Goal: Transaction & Acquisition: Purchase product/service

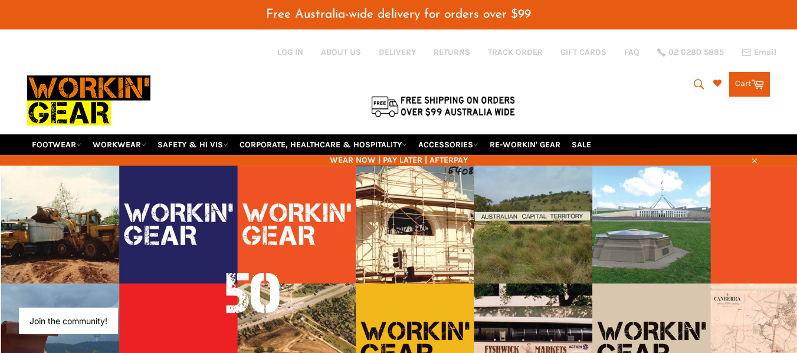
click at [695, 83] on icon "submit" at bounding box center [698, 84] width 13 height 13
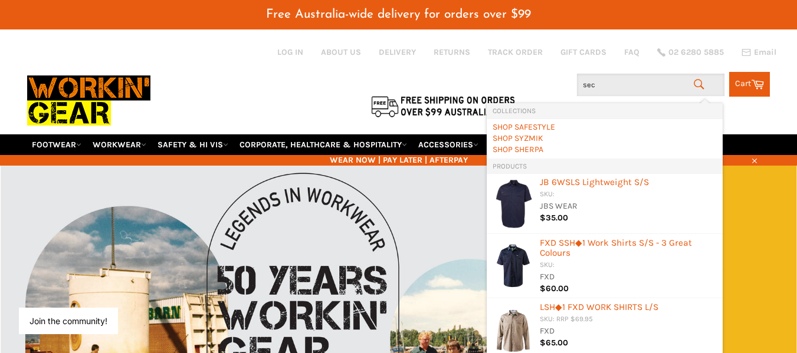
type input "secu"
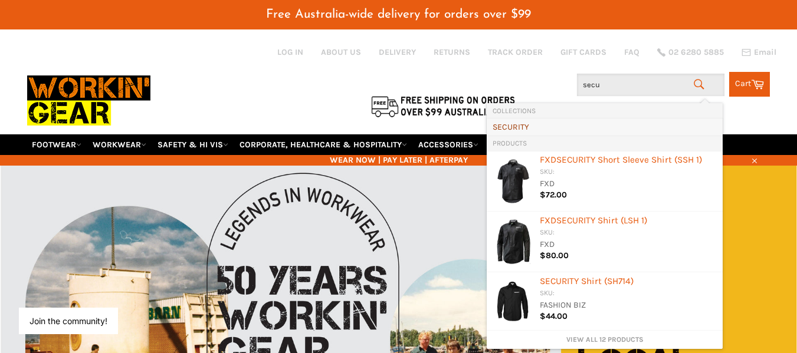
click at [521, 124] on link "SECU RITY" at bounding box center [604, 126] width 224 height 11
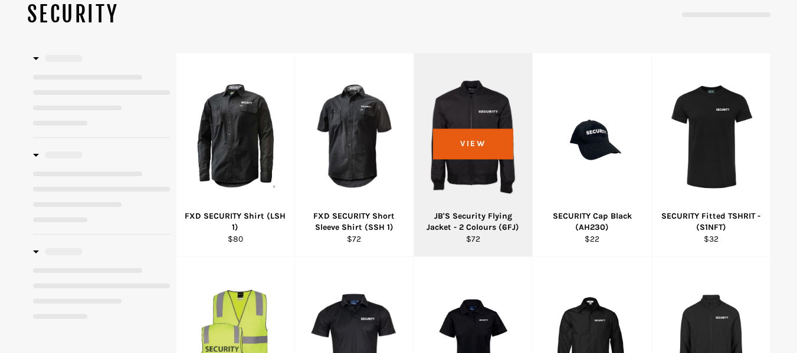
select select "**********"
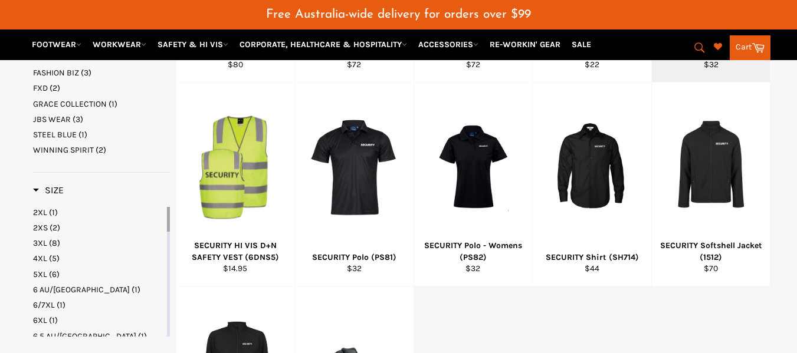
scroll to position [377, 0]
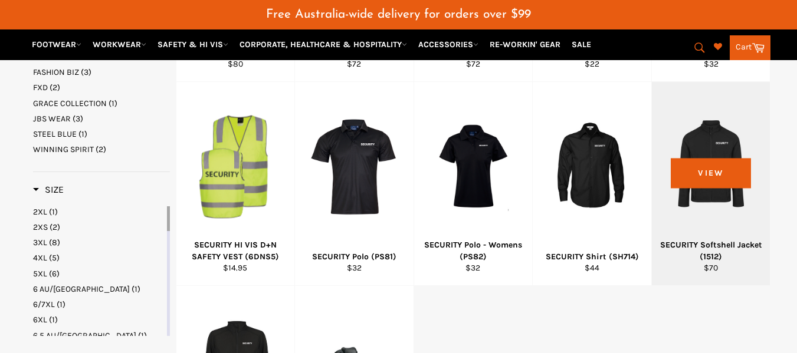
click at [712, 256] on div "SECURITY Softshell Jacket (1512)" at bounding box center [711, 250] width 104 height 23
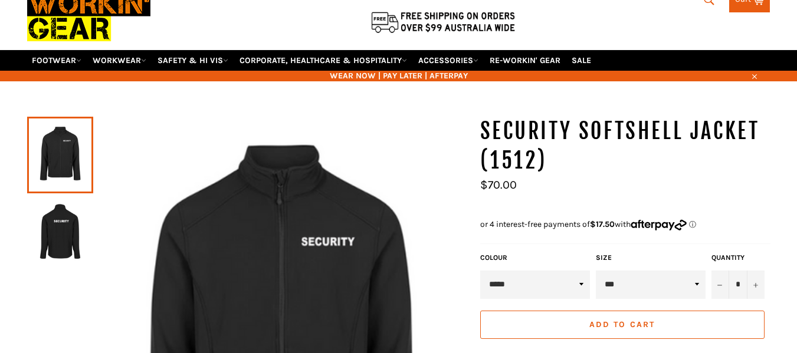
scroll to position [84, 0]
